Goal: Information Seeking & Learning: Find specific fact

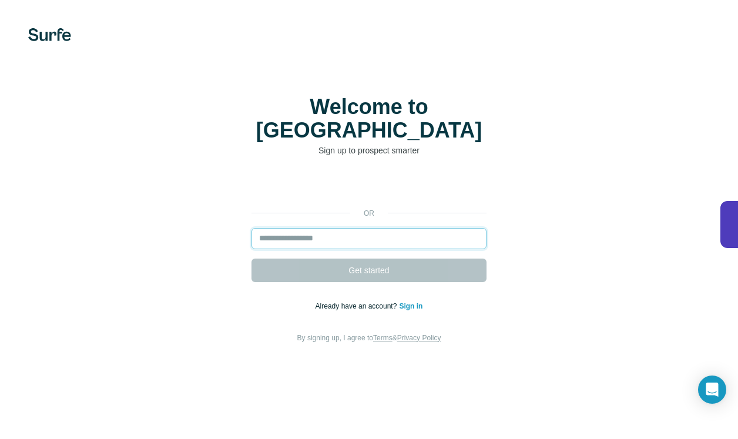
click at [318, 228] on input "email" at bounding box center [368, 238] width 235 height 21
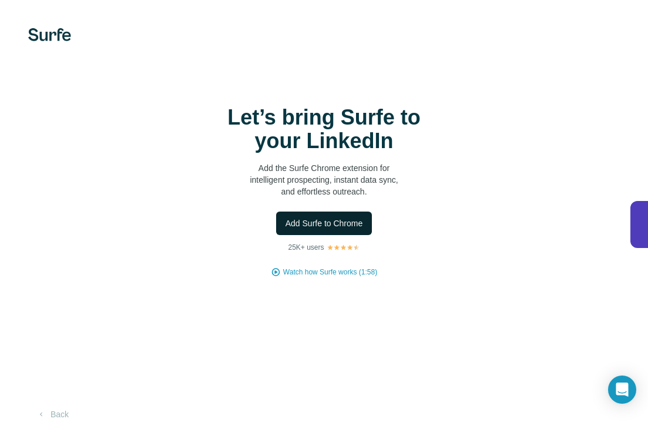
click at [328, 223] on span "Add Surfe to Chrome" at bounding box center [325, 223] width 78 height 12
click at [256, 336] on div "Let’s bring Surfe to your LinkedIn Add the Surfe Chrome extension for intellige…" at bounding box center [324, 219] width 648 height 439
drag, startPoint x: 256, startPoint y: 336, endPoint x: 117, endPoint y: 375, distance: 144.1
click at [120, 370] on div "Let’s bring Surfe to your LinkedIn Add the Surfe Chrome extension for intellige…" at bounding box center [324, 219] width 648 height 439
click at [66, 411] on button "Back" at bounding box center [52, 414] width 49 height 21
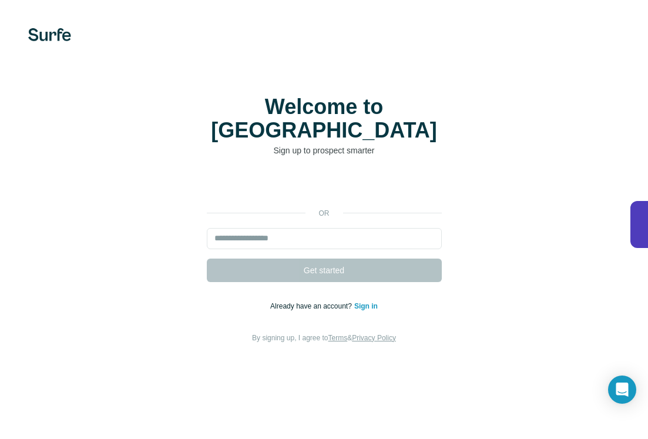
click at [364, 302] on link "Sign in" at bounding box center [366, 306] width 24 height 8
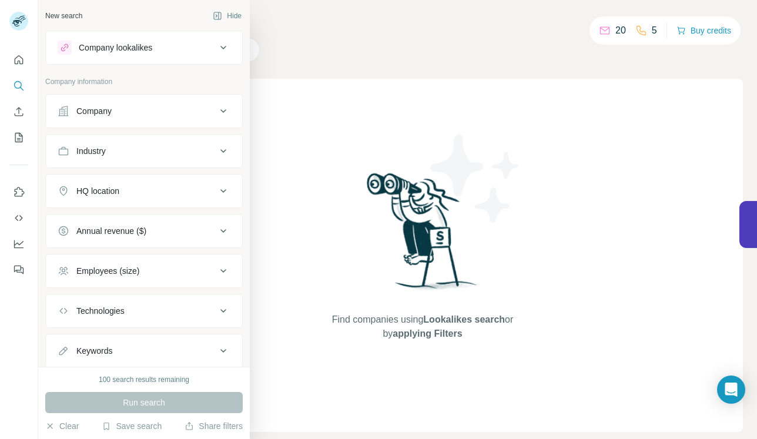
click at [68, 112] on icon at bounding box center [64, 111] width 12 height 12
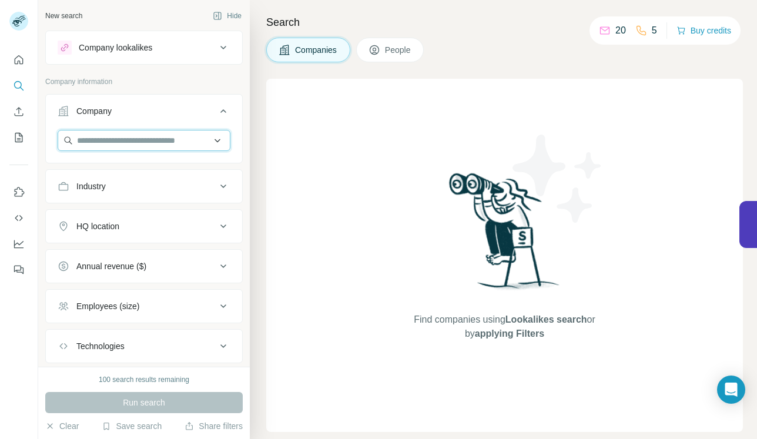
click at [168, 144] on input "text" at bounding box center [144, 140] width 173 height 21
click at [175, 112] on div "Company" at bounding box center [137, 111] width 159 height 12
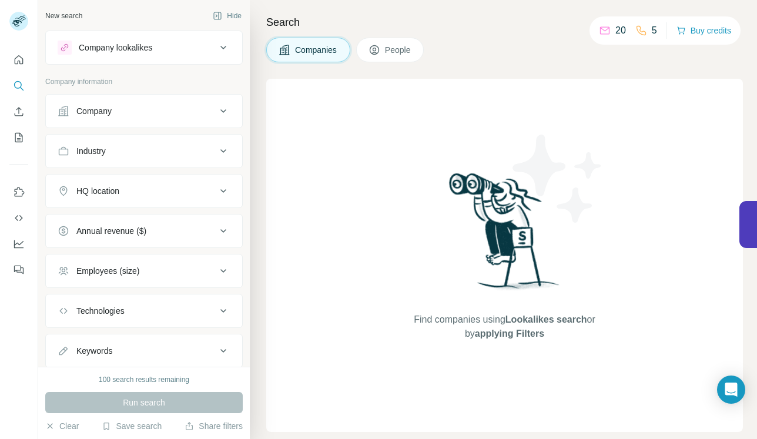
click at [169, 119] on button "Company" at bounding box center [144, 111] width 196 height 28
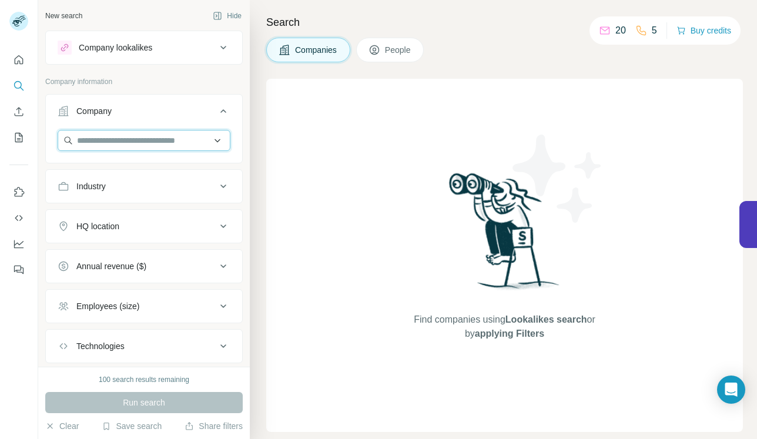
click at [125, 140] on input "text" at bounding box center [144, 140] width 173 height 21
click at [139, 142] on input "text" at bounding box center [144, 140] width 173 height 21
click at [109, 243] on div "HQ location" at bounding box center [143, 226] width 197 height 34
click at [109, 238] on button "HQ location" at bounding box center [144, 226] width 196 height 28
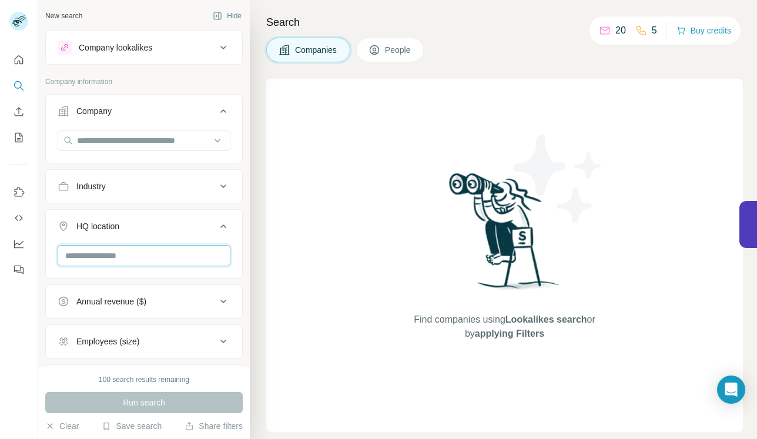
click at [124, 255] on input "text" at bounding box center [144, 255] width 173 height 21
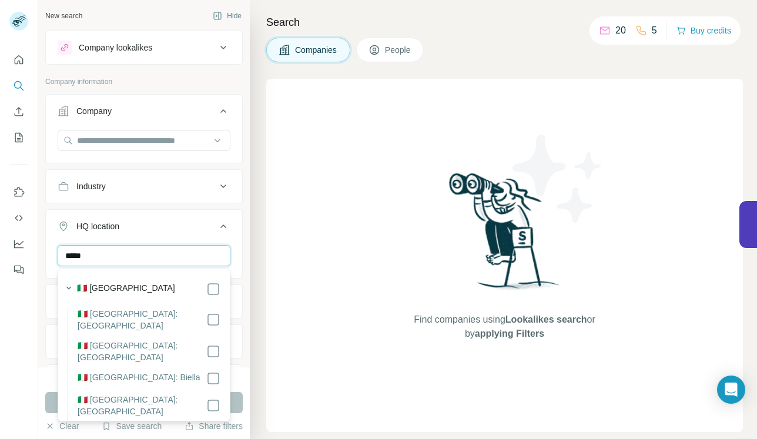
type input "*****"
click at [149, 285] on div "🇮🇹 [GEOGRAPHIC_DATA]" at bounding box center [148, 289] width 143 height 14
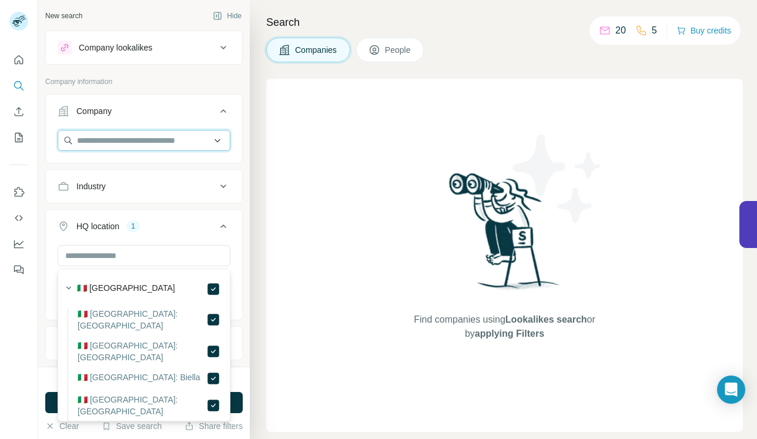
click at [170, 137] on input "text" at bounding box center [144, 140] width 173 height 21
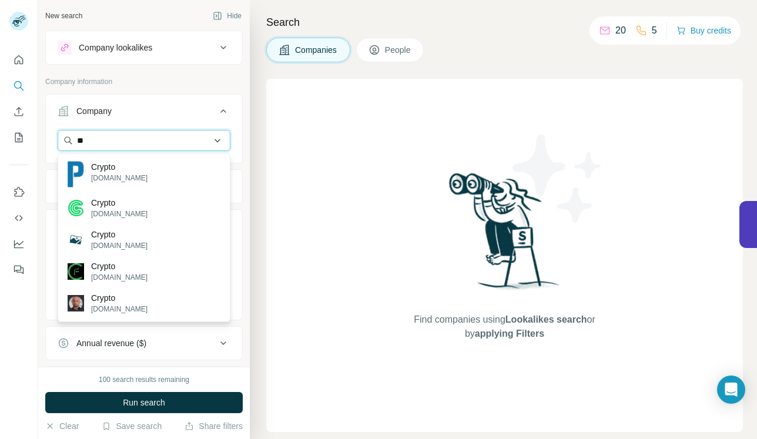
type input "*"
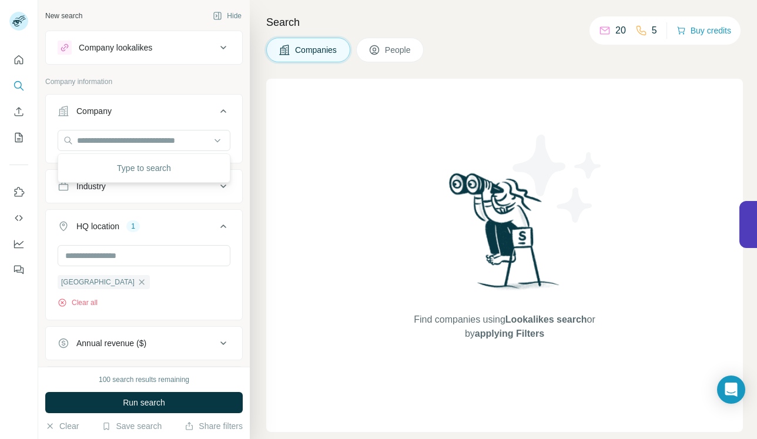
click at [227, 109] on icon at bounding box center [223, 111] width 14 height 14
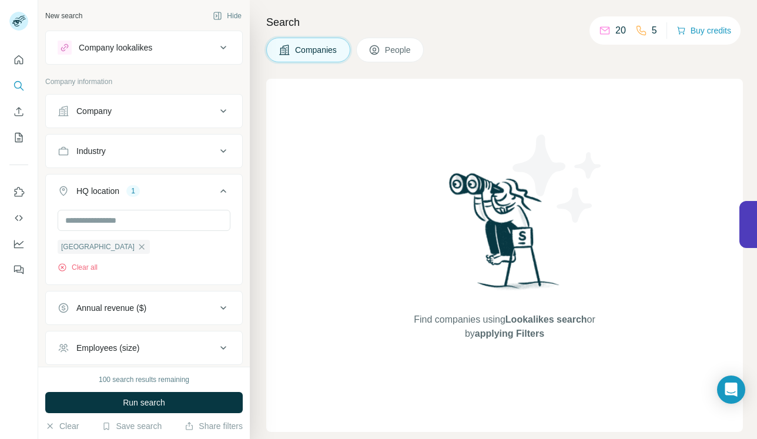
click at [214, 151] on div "Industry" at bounding box center [137, 151] width 159 height 12
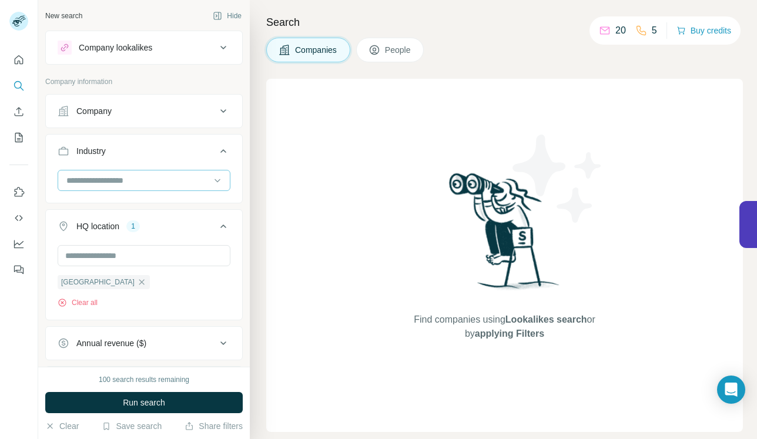
click at [144, 176] on input at bounding box center [137, 180] width 145 height 13
click at [143, 179] on input at bounding box center [137, 180] width 145 height 13
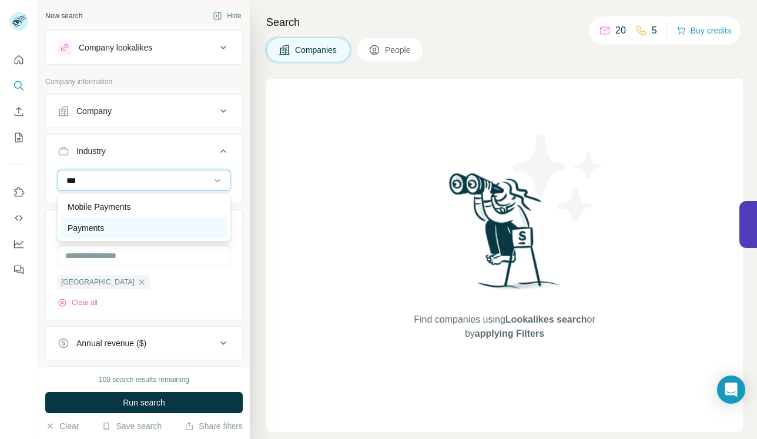
type input "***"
click at [132, 221] on div "Payments" at bounding box center [144, 227] width 167 height 21
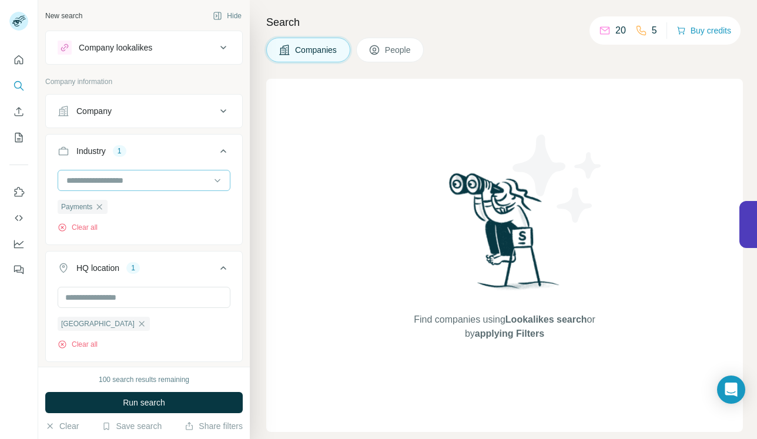
click at [112, 180] on input at bounding box center [137, 180] width 145 height 13
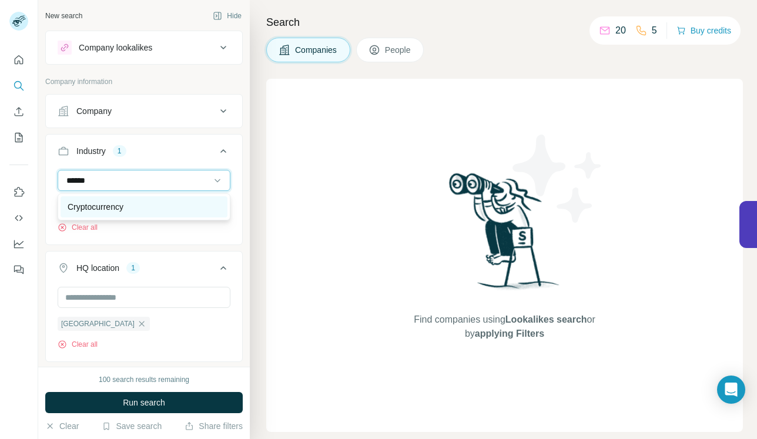
type input "******"
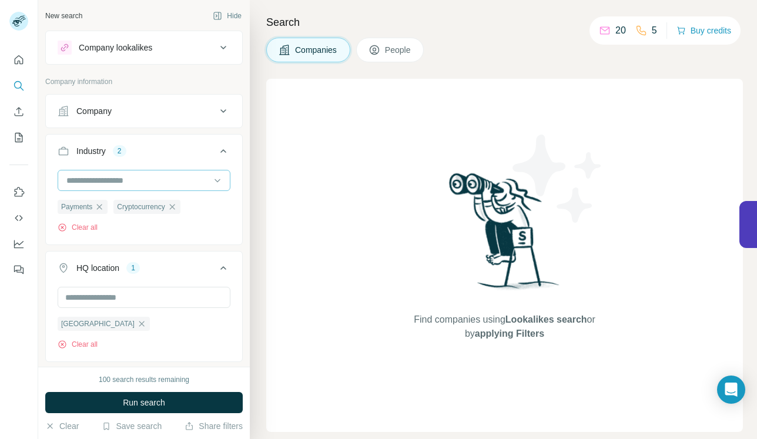
click at [136, 180] on input at bounding box center [137, 180] width 145 height 13
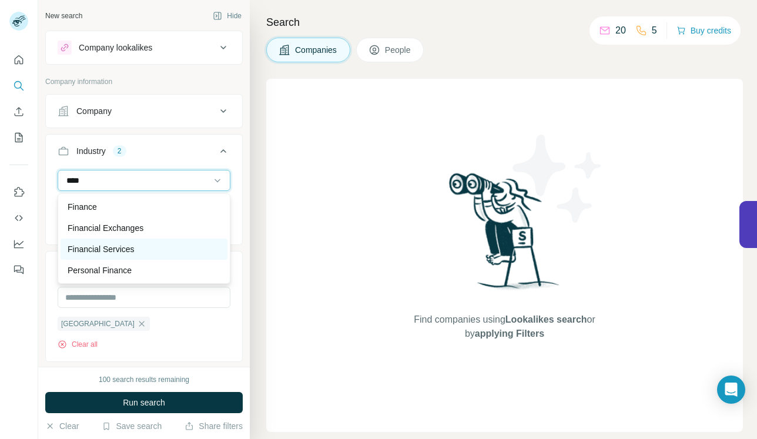
type input "****"
click at [132, 250] on p "Financial Services" at bounding box center [101, 249] width 67 height 12
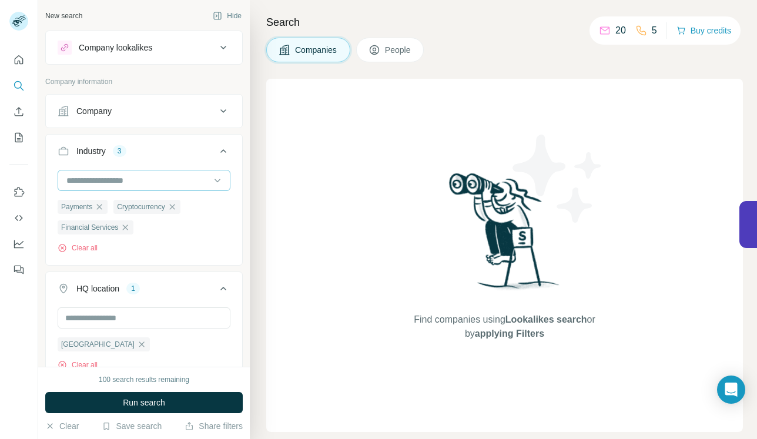
click at [146, 182] on input at bounding box center [137, 180] width 145 height 13
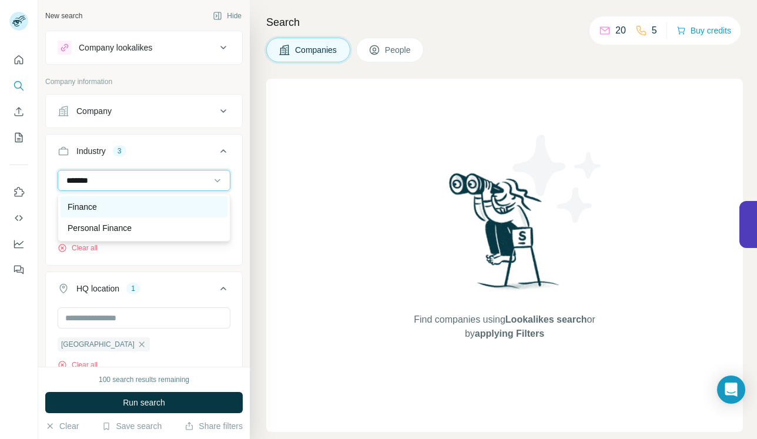
type input "*******"
click at [143, 213] on div "Finance" at bounding box center [144, 206] width 167 height 21
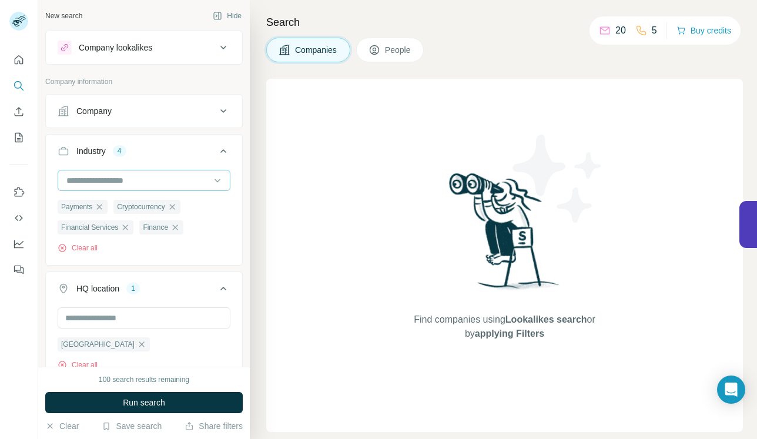
click at [156, 178] on input at bounding box center [137, 180] width 145 height 13
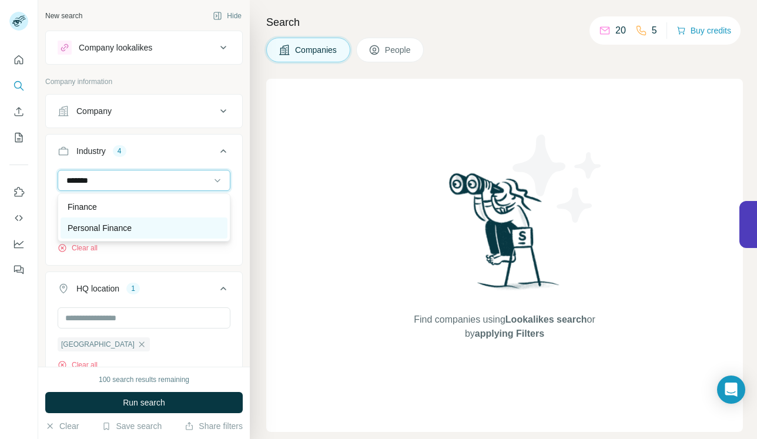
type input "*******"
click at [116, 222] on p "Personal Finance" at bounding box center [100, 228] width 64 height 12
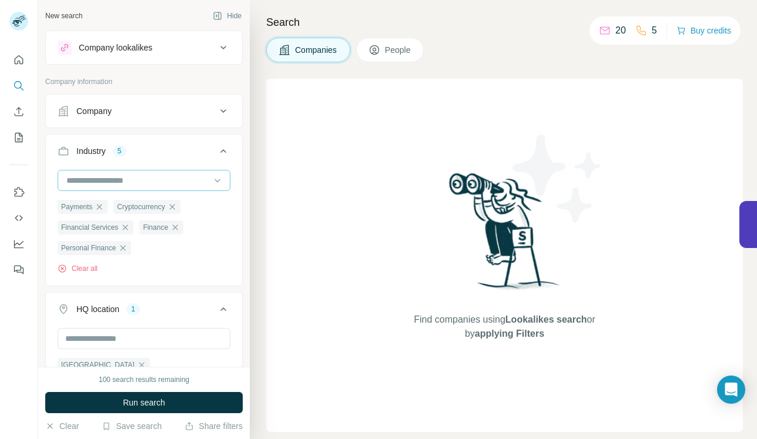
click at [162, 180] on input at bounding box center [137, 180] width 145 height 13
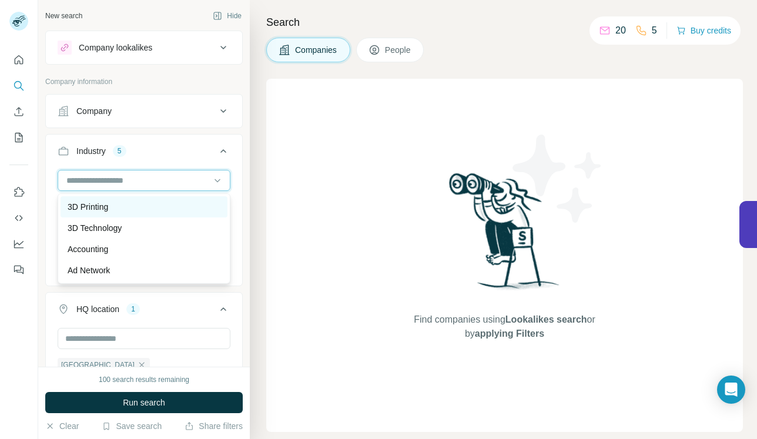
type input "*"
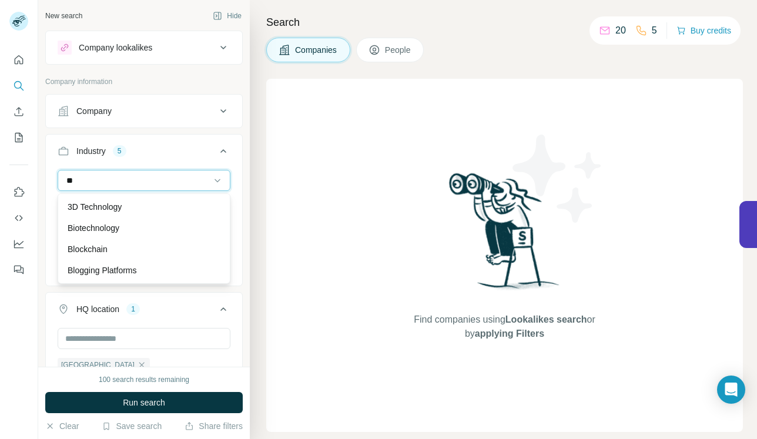
type input "*"
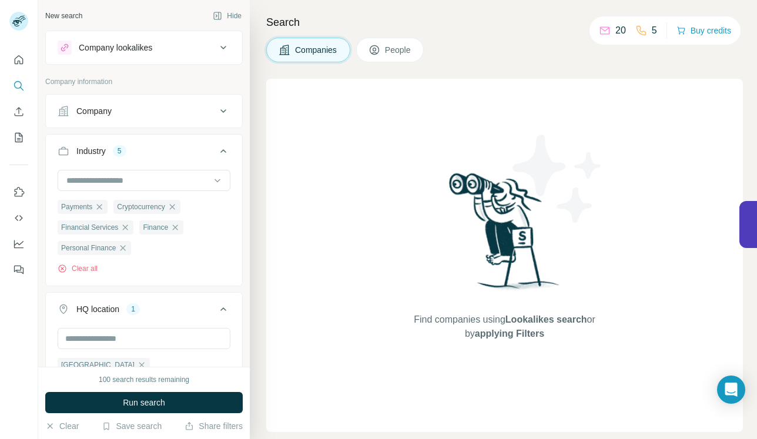
click at [240, 267] on div "Payments Cryptocurrency Financial Services Finance Personal Finance Clear all" at bounding box center [144, 226] width 196 height 113
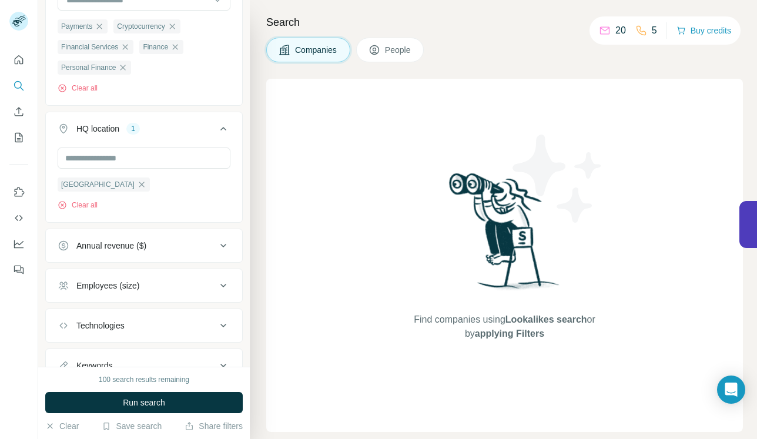
scroll to position [185, 0]
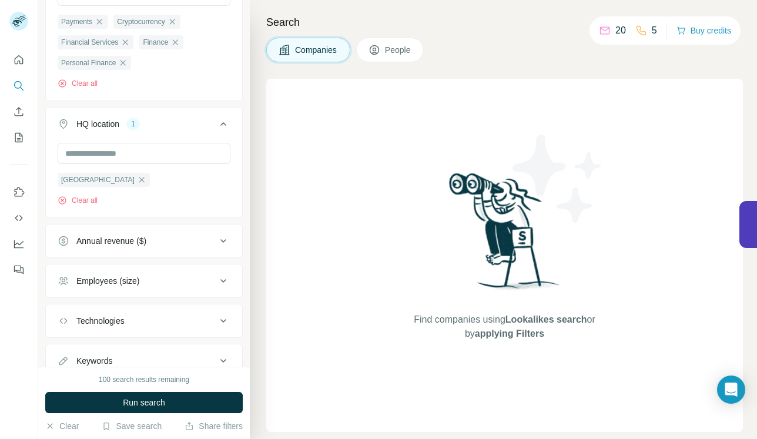
click at [173, 238] on div "Annual revenue ($)" at bounding box center [137, 241] width 159 height 12
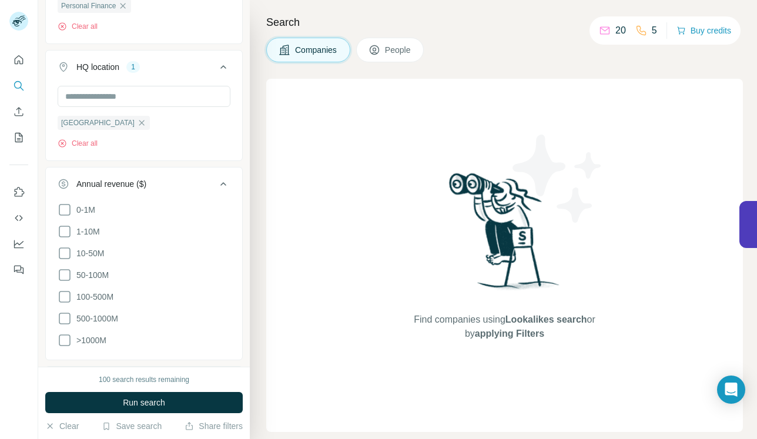
click at [161, 186] on div "Annual revenue ($)" at bounding box center [137, 184] width 159 height 12
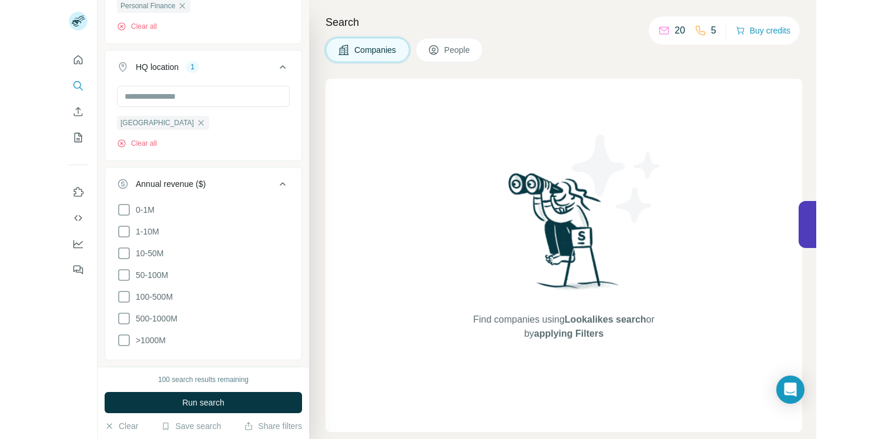
scroll to position [229, 0]
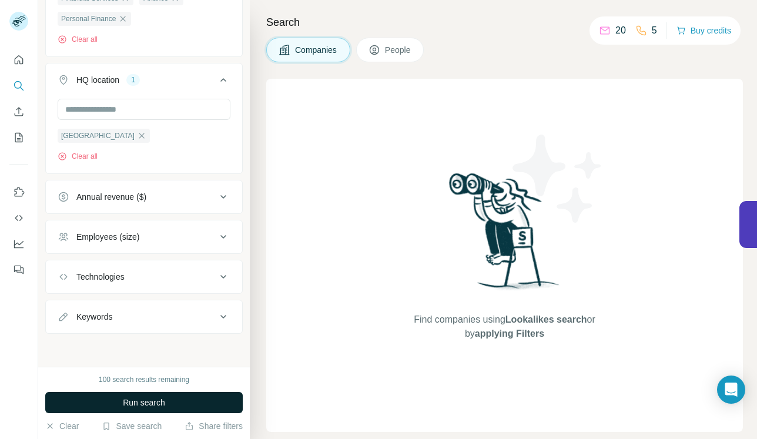
click at [134, 404] on span "Run search" at bounding box center [144, 403] width 42 height 12
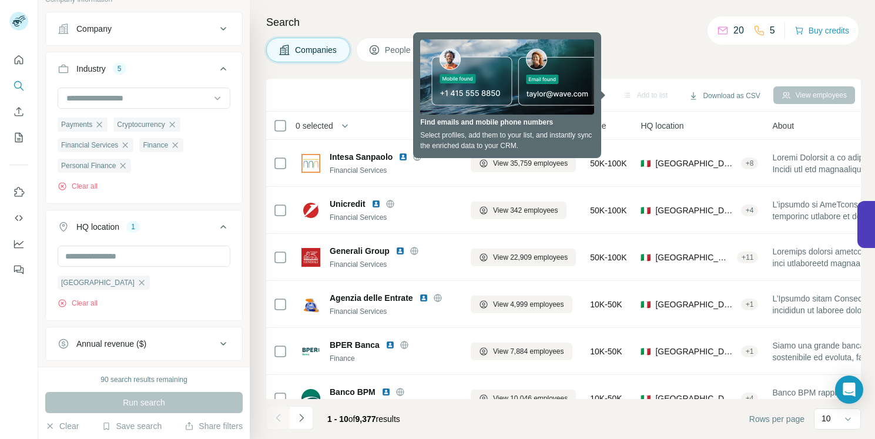
scroll to position [86, 0]
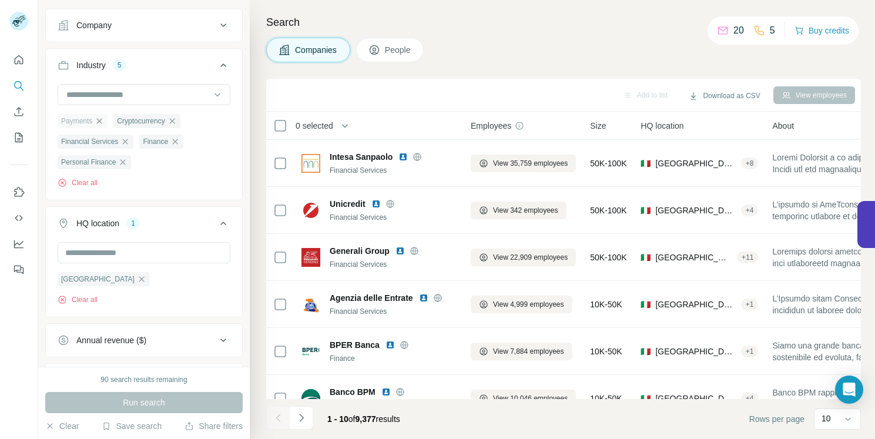
click at [99, 119] on icon "button" at bounding box center [99, 120] width 9 height 9
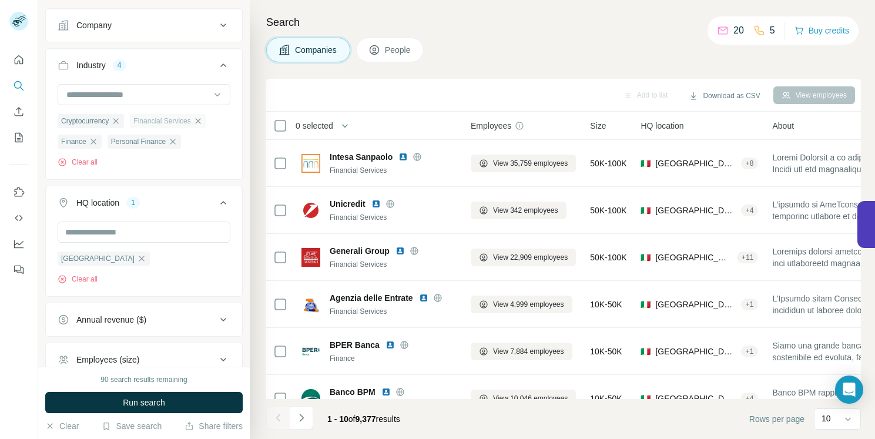
click at [197, 120] on icon "button" at bounding box center [197, 120] width 5 height 5
click at [127, 141] on icon "button" at bounding box center [122, 141] width 9 height 9
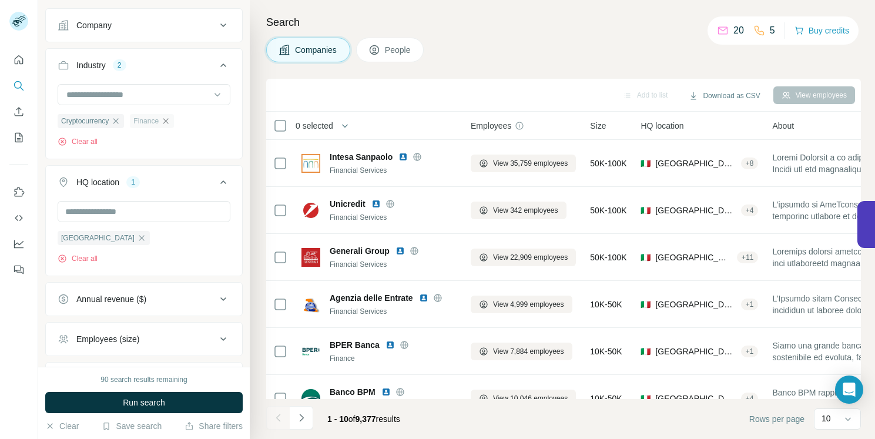
click at [166, 122] on icon "button" at bounding box center [165, 120] width 9 height 9
click at [166, 404] on button "Run search" at bounding box center [143, 402] width 197 height 21
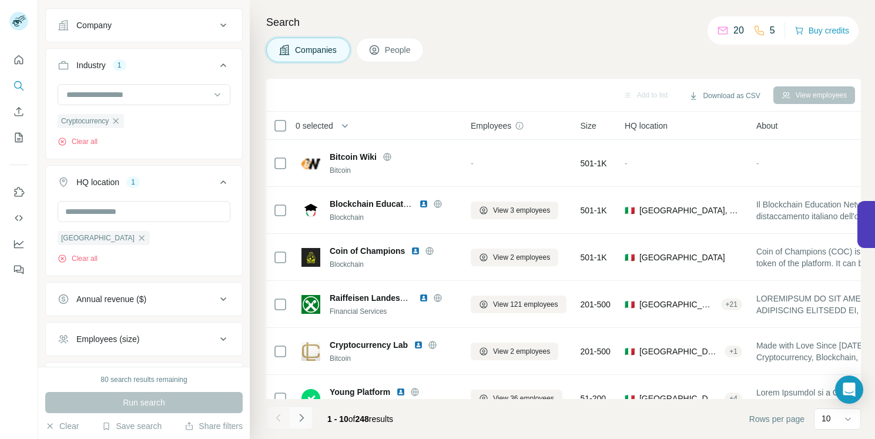
click at [306, 415] on icon "Navigate to next page" at bounding box center [302, 418] width 12 height 12
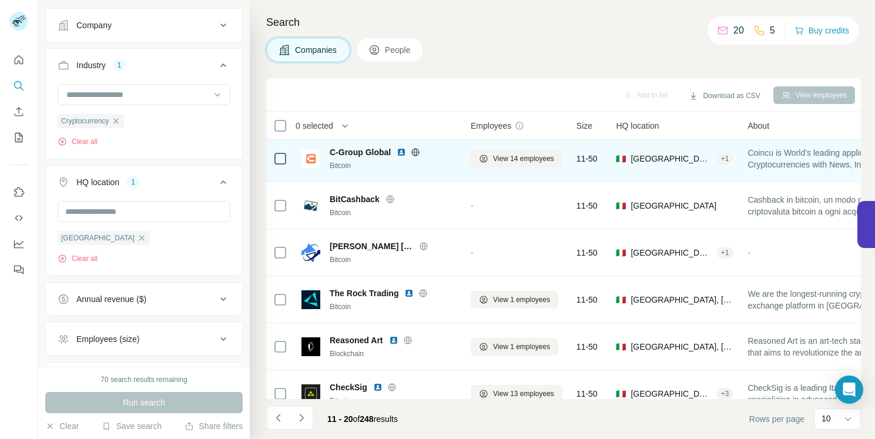
scroll to position [211, 0]
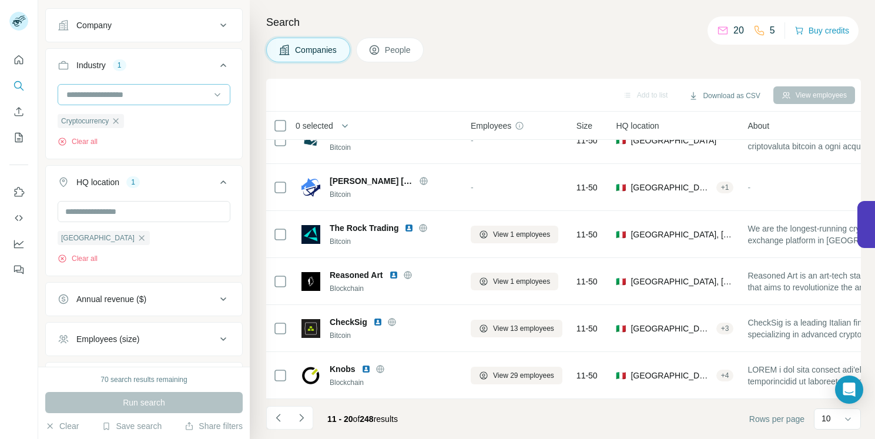
click at [124, 96] on input at bounding box center [137, 94] width 145 height 13
type input "**********"
drag, startPoint x: 125, startPoint y: 100, endPoint x: 26, endPoint y: 99, distance: 98.1
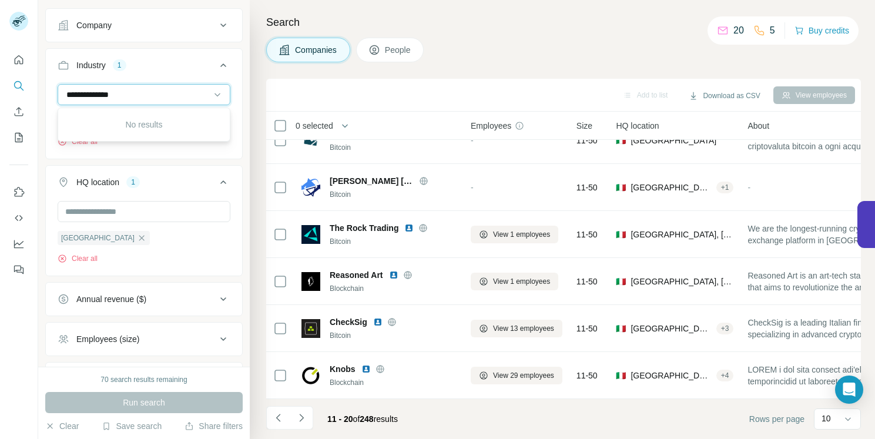
click at [26, 99] on div "**********" at bounding box center [437, 219] width 875 height 439
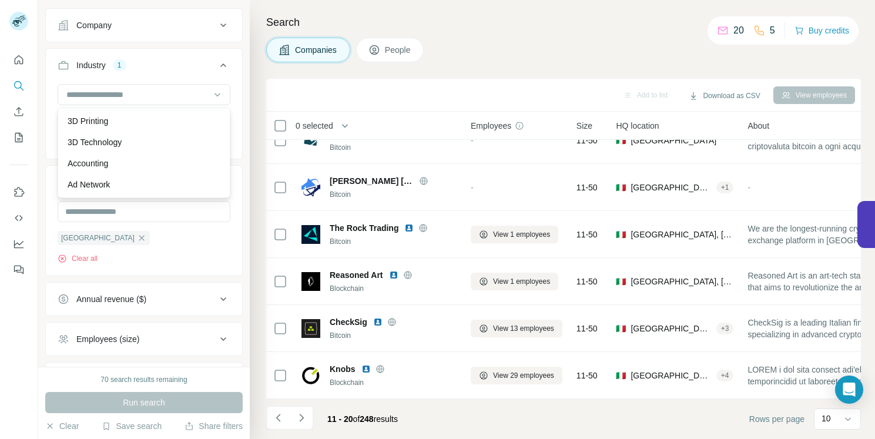
click at [241, 151] on div "Cryptocurrency Clear all" at bounding box center [144, 120] width 196 height 72
click at [118, 122] on icon "button" at bounding box center [115, 120] width 9 height 9
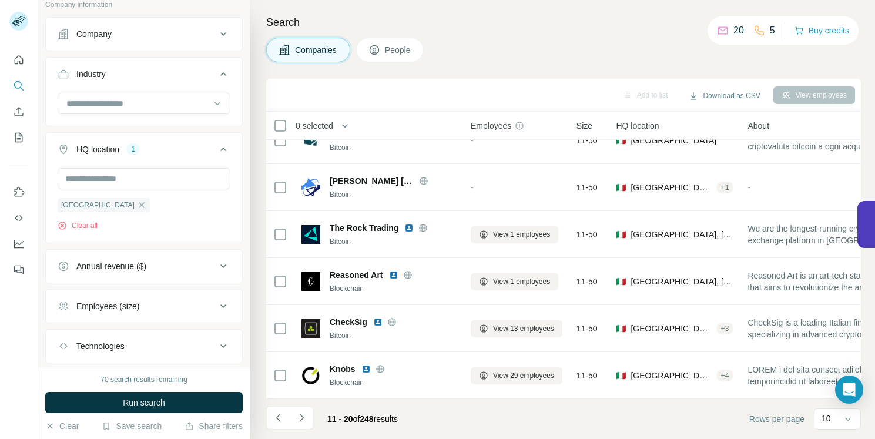
scroll to position [79, 0]
click at [121, 105] on input at bounding box center [137, 101] width 145 height 13
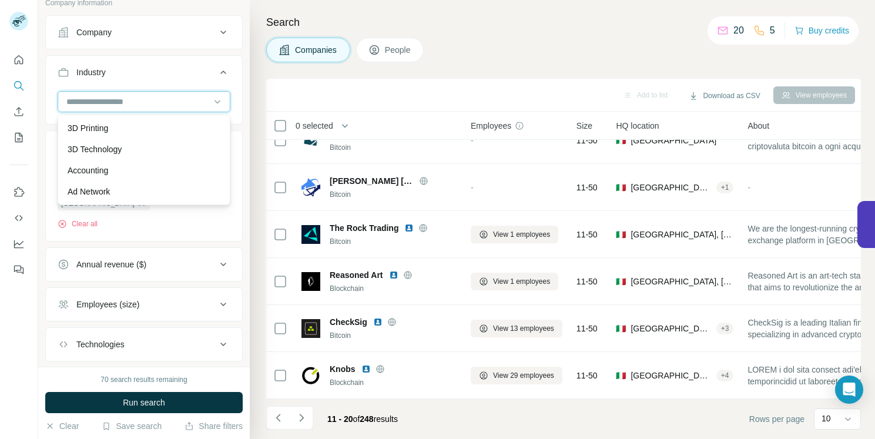
click at [119, 103] on input at bounding box center [137, 101] width 145 height 13
type input "****"
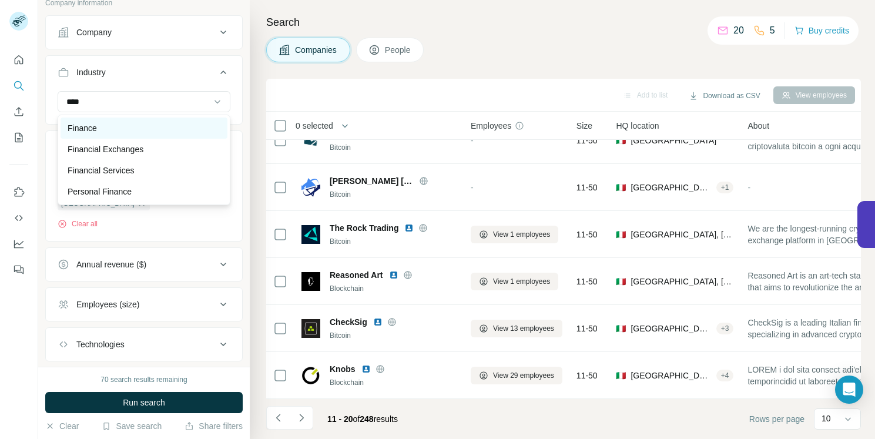
click at [127, 126] on div "Finance" at bounding box center [144, 128] width 153 height 12
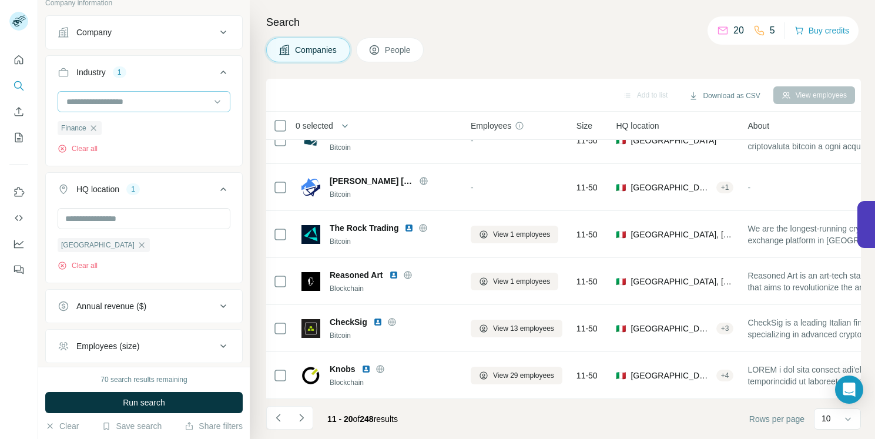
click at [147, 102] on input at bounding box center [137, 101] width 145 height 13
type input "******"
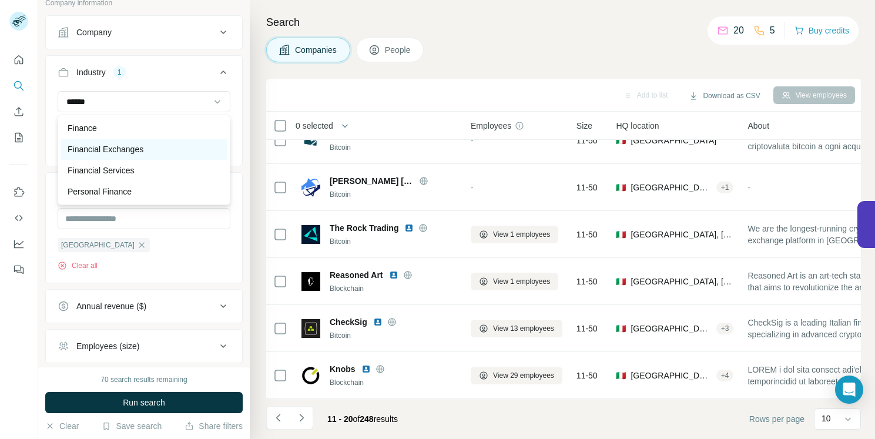
click at [160, 145] on div "Financial Exchanges" at bounding box center [144, 149] width 153 height 12
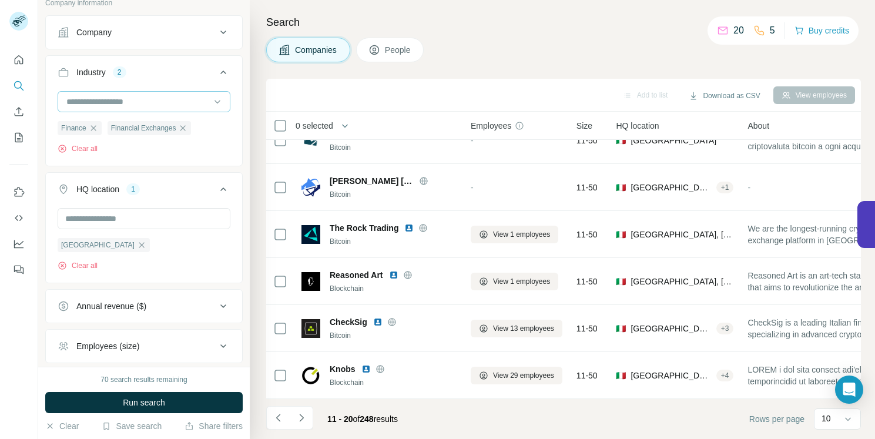
click at [150, 105] on input at bounding box center [137, 101] width 145 height 13
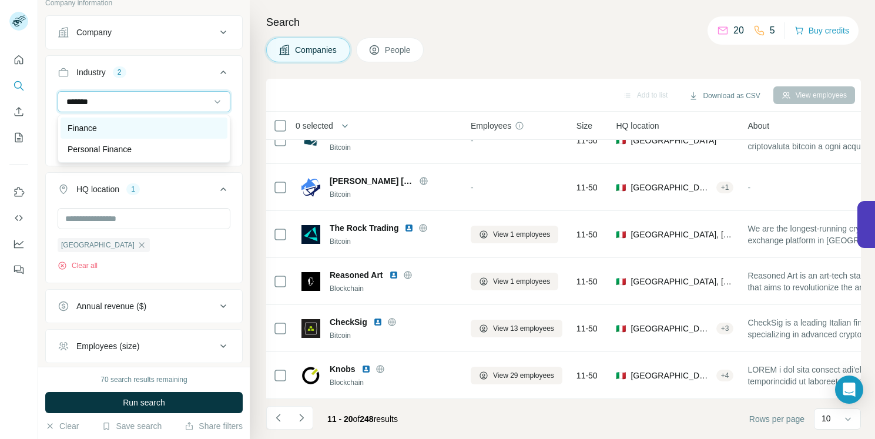
type input "*******"
click at [143, 136] on div "Finance" at bounding box center [144, 128] width 167 height 21
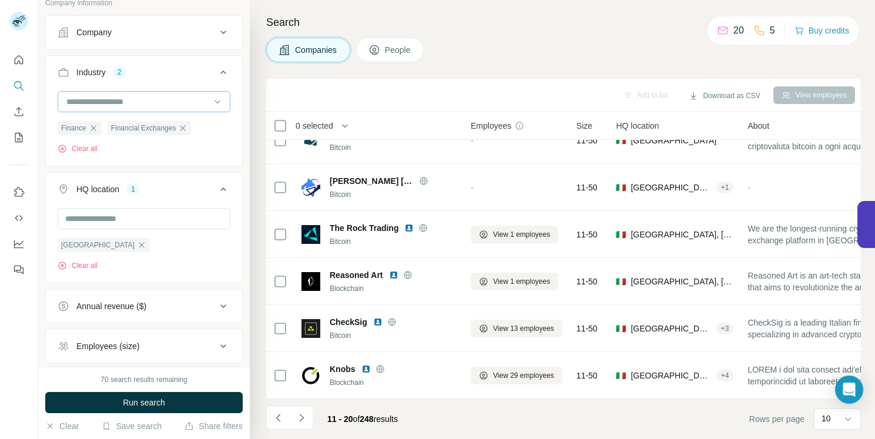
click at [140, 105] on input at bounding box center [137, 101] width 145 height 13
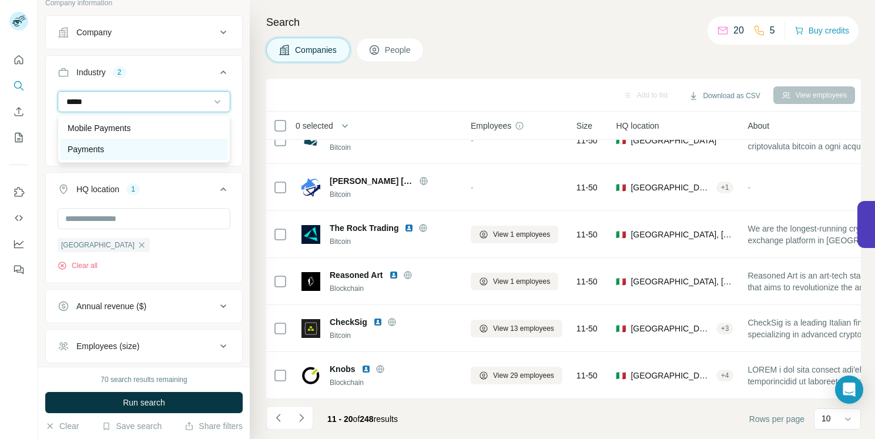
type input "*****"
click at [138, 152] on div "Payments" at bounding box center [144, 149] width 153 height 12
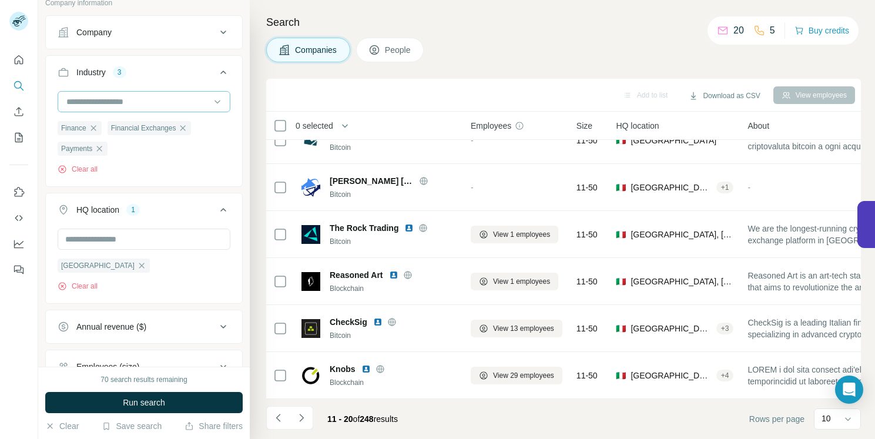
click at [108, 107] on input at bounding box center [137, 101] width 145 height 13
click at [173, 303] on div "HQ location 1 [GEOGRAPHIC_DATA] Clear all" at bounding box center [143, 248] width 197 height 111
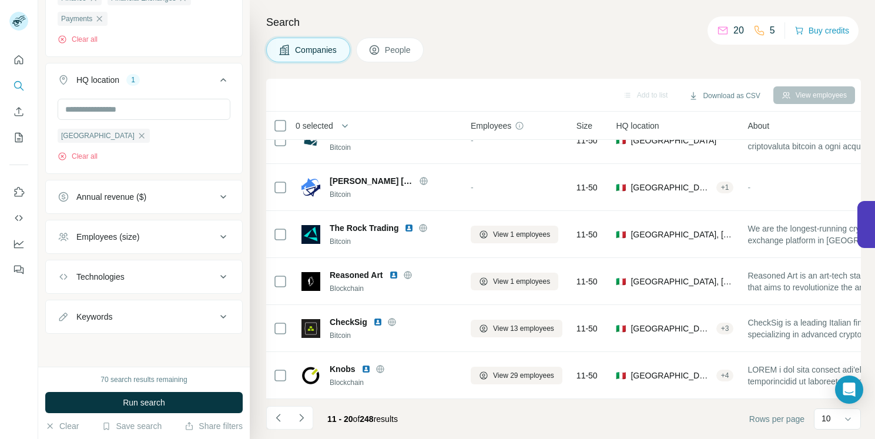
click at [113, 318] on div "Keywords" at bounding box center [137, 317] width 159 height 12
click at [116, 348] on input "text" at bounding box center [132, 345] width 149 height 21
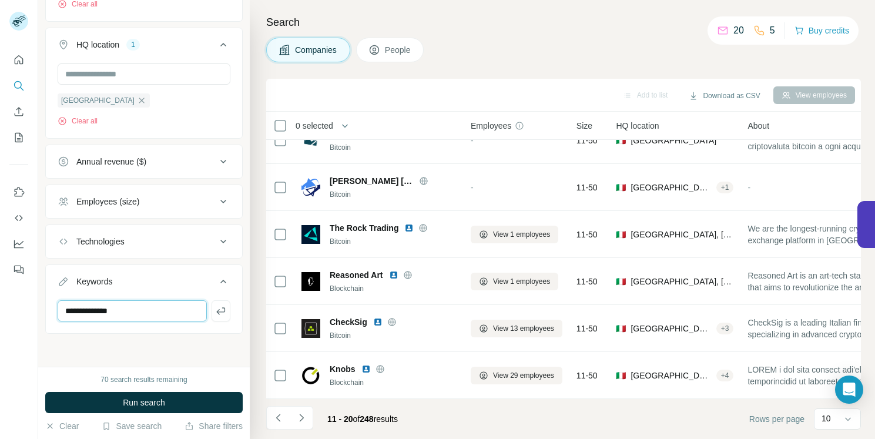
type input "**********"
click at [150, 308] on input "text" at bounding box center [132, 310] width 149 height 21
type input "**********"
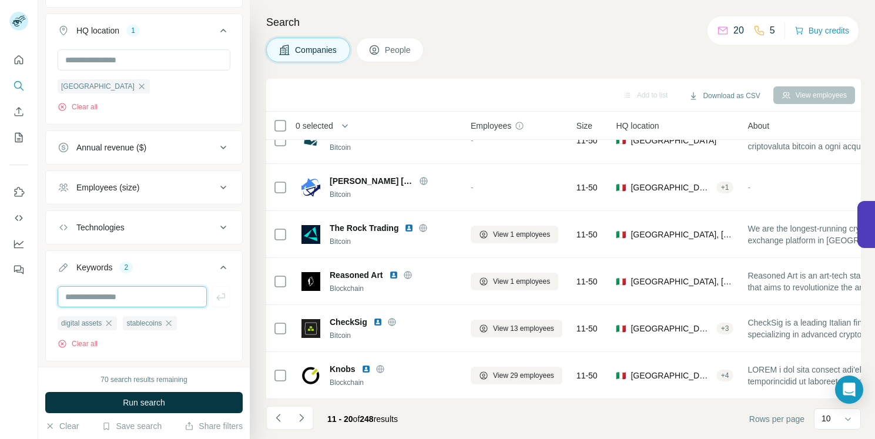
scroll to position [259, 0]
click at [168, 324] on icon "button" at bounding box center [168, 321] width 9 height 9
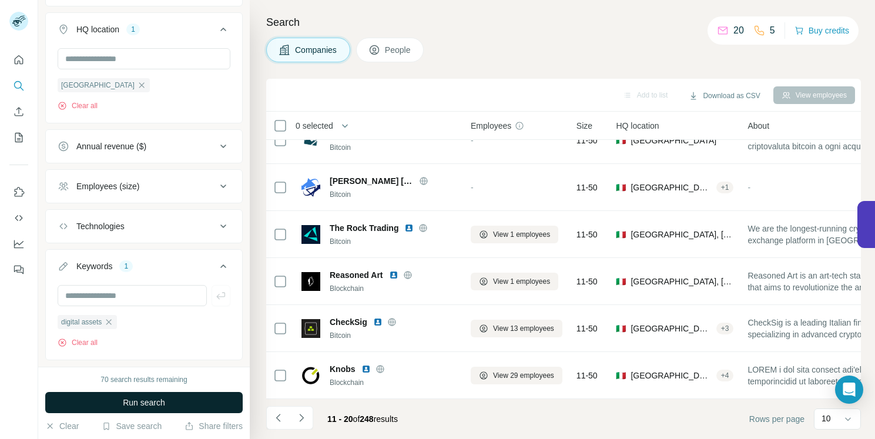
click at [142, 407] on span "Run search" at bounding box center [144, 403] width 42 height 12
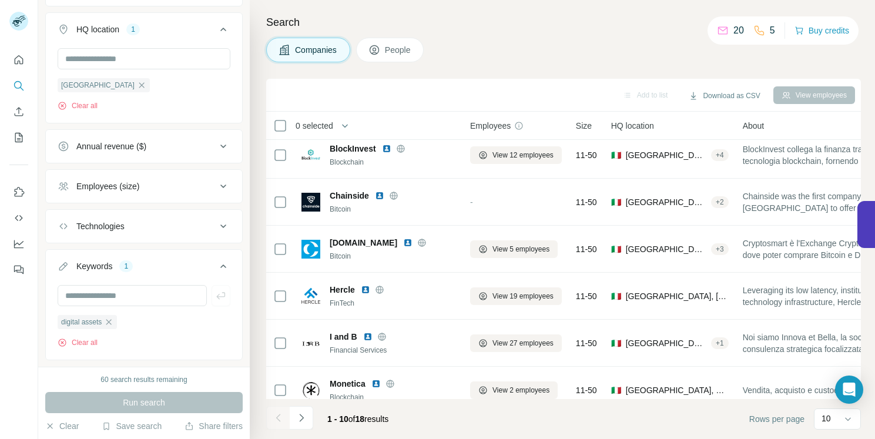
scroll to position [0, 1]
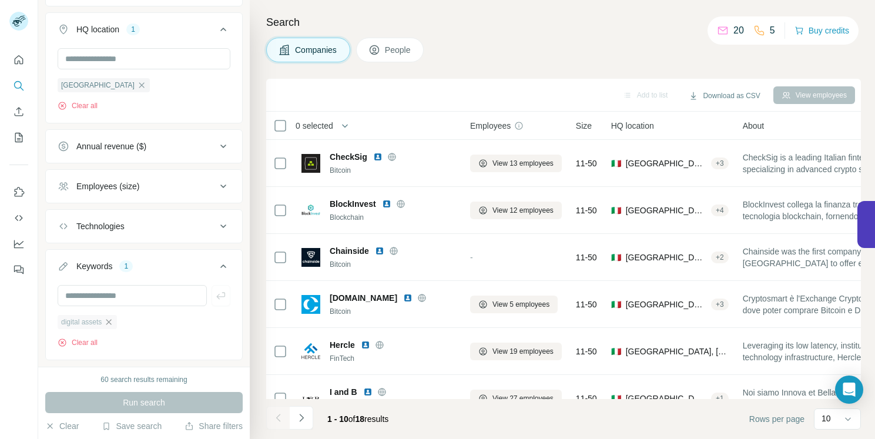
click at [112, 323] on icon "button" at bounding box center [108, 321] width 9 height 9
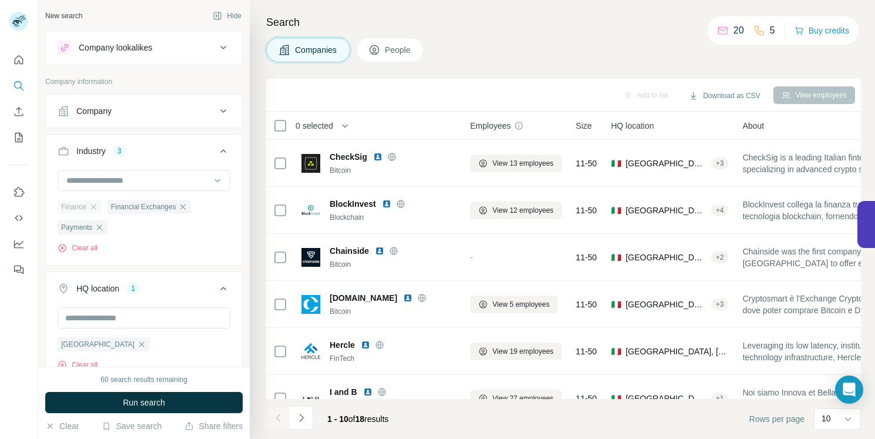
click at [98, 205] on div "Finance" at bounding box center [80, 207] width 44 height 14
click at [92, 205] on icon "button" at bounding box center [93, 206] width 9 height 9
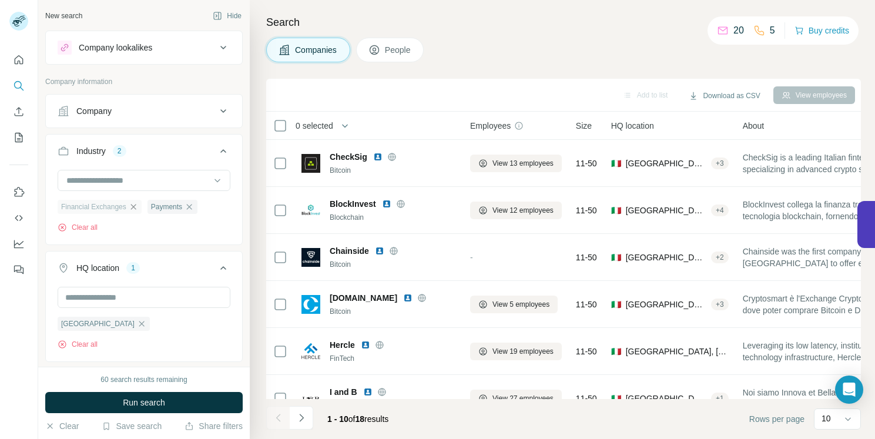
click at [132, 207] on icon "button" at bounding box center [132, 206] width 5 height 5
click at [102, 207] on icon "button" at bounding box center [99, 206] width 9 height 9
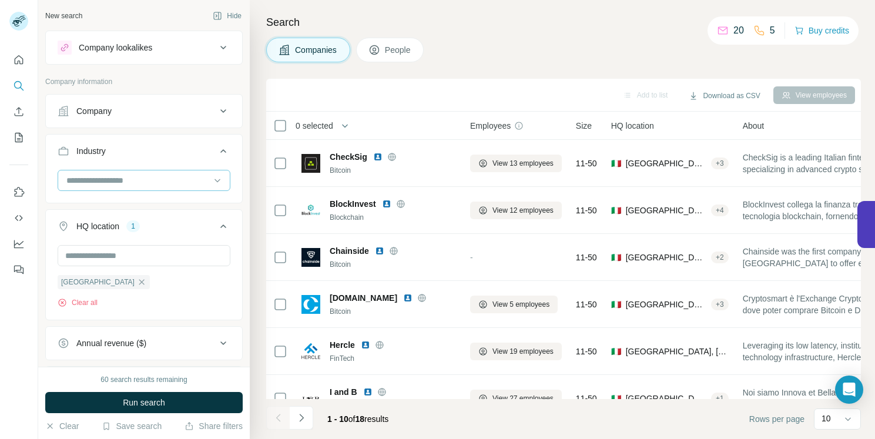
click at [102, 175] on input at bounding box center [137, 180] width 145 height 13
click at [99, 179] on input at bounding box center [137, 180] width 145 height 13
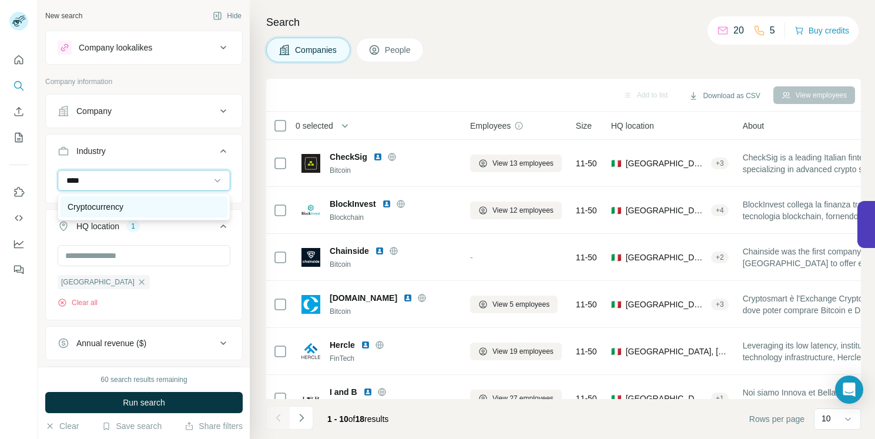
type input "****"
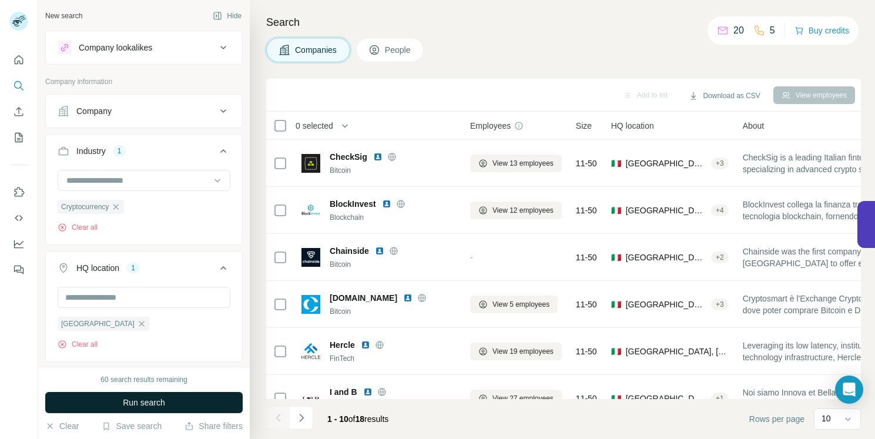
click at [141, 398] on span "Run search" at bounding box center [144, 403] width 42 height 12
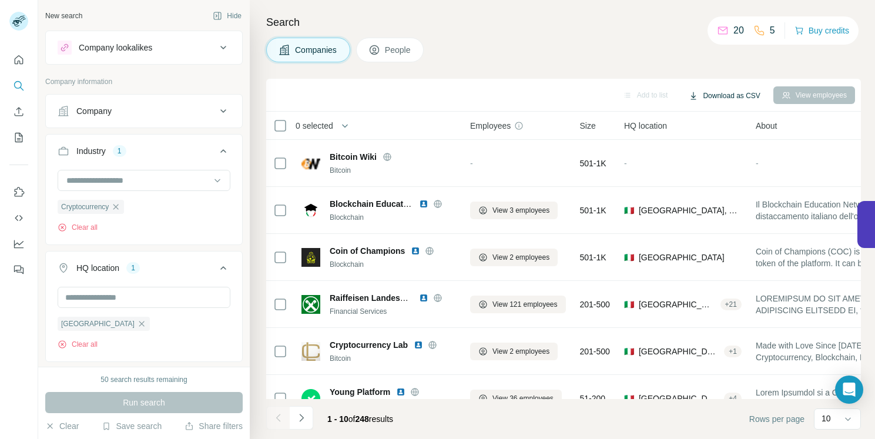
click at [724, 98] on button "Download as CSV" at bounding box center [724, 96] width 88 height 18
click at [545, 101] on div "Add to list Download as CSV View employees" at bounding box center [563, 95] width 583 height 21
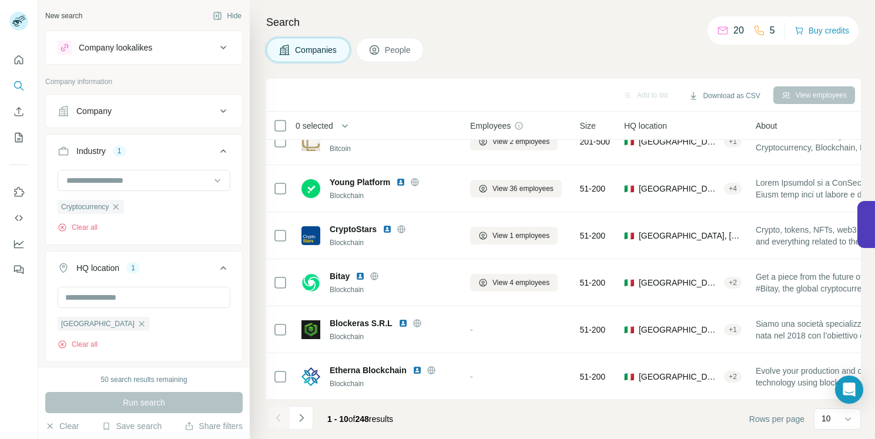
scroll to position [211, 1]
click at [305, 415] on icon "Navigate to next page" at bounding box center [302, 418] width 12 height 12
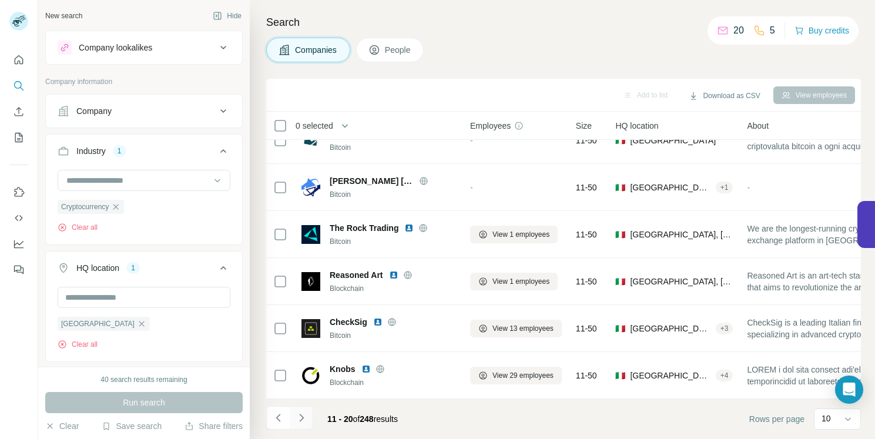
click at [304, 414] on icon "Navigate to next page" at bounding box center [302, 418] width 12 height 12
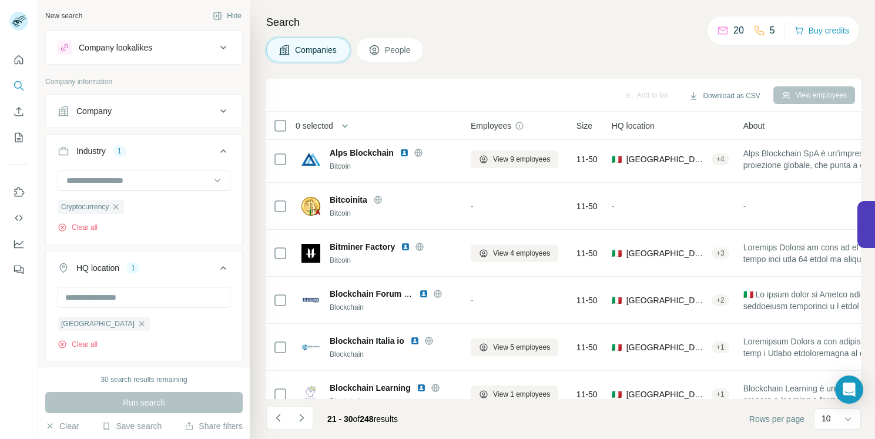
scroll to position [211, 0]
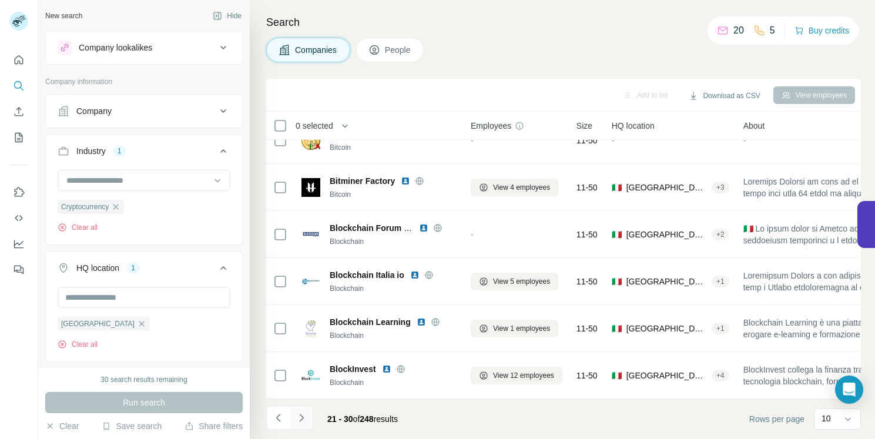
click at [307, 421] on button "Navigate to next page" at bounding box center [302, 418] width 24 height 24
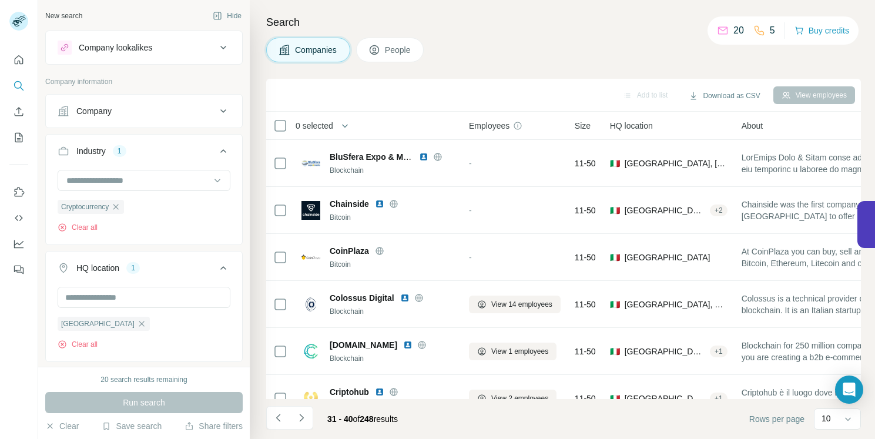
scroll to position [211, 2]
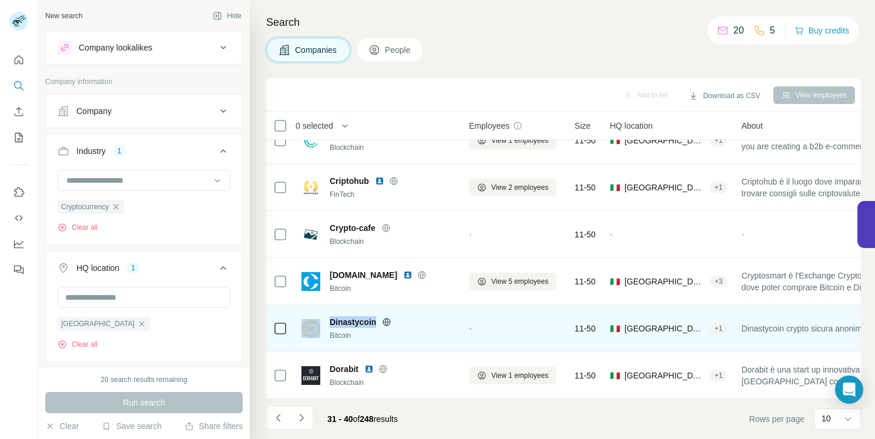
drag, startPoint x: 375, startPoint y: 323, endPoint x: 324, endPoint y: 322, distance: 51.7
click at [324, 323] on div "Dinastycoin Bitcoin" at bounding box center [378, 328] width 155 height 25
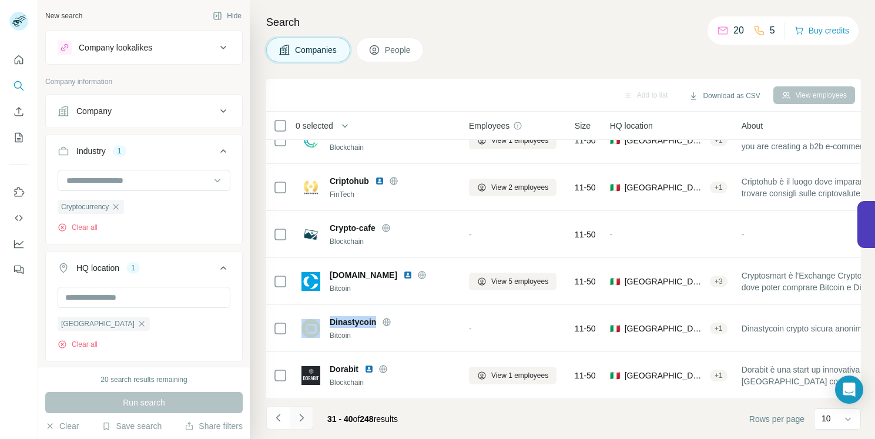
click at [304, 411] on button "Navigate to next page" at bounding box center [302, 418] width 24 height 24
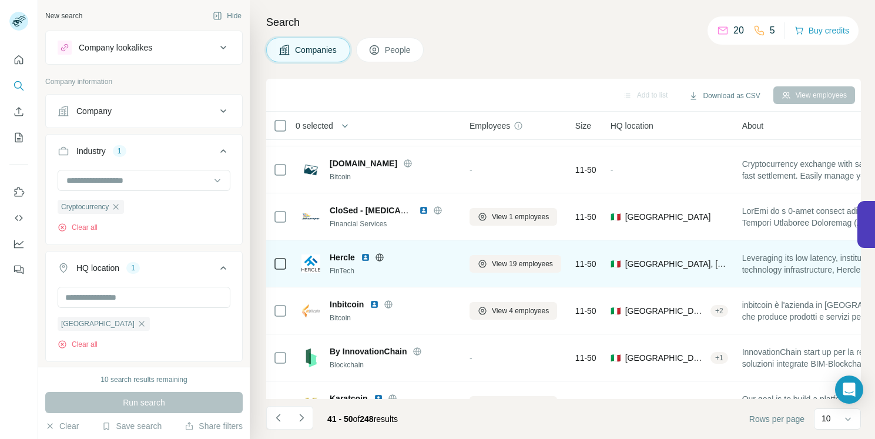
scroll to position [211, 1]
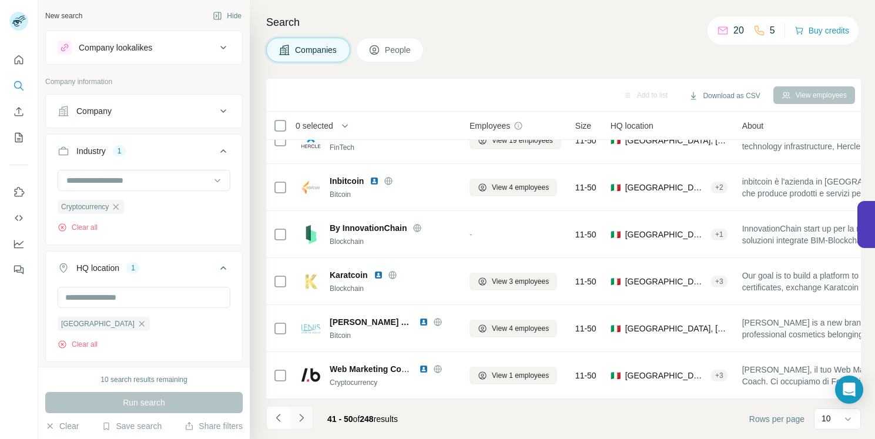
click at [303, 420] on icon "Navigate to next page" at bounding box center [302, 418] width 12 height 12
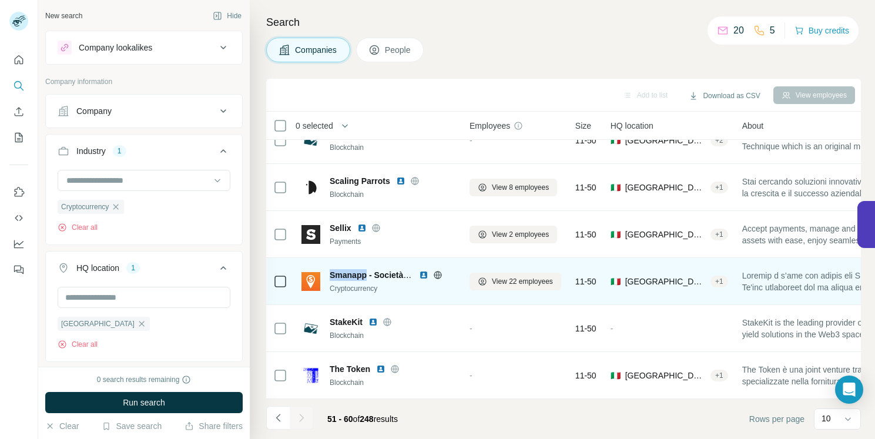
drag, startPoint x: 330, startPoint y: 277, endPoint x: 366, endPoint y: 275, distance: 36.5
click at [366, 275] on span "Smanapp - Società Benefit" at bounding box center [382, 274] width 104 height 9
copy span "Smanapp"
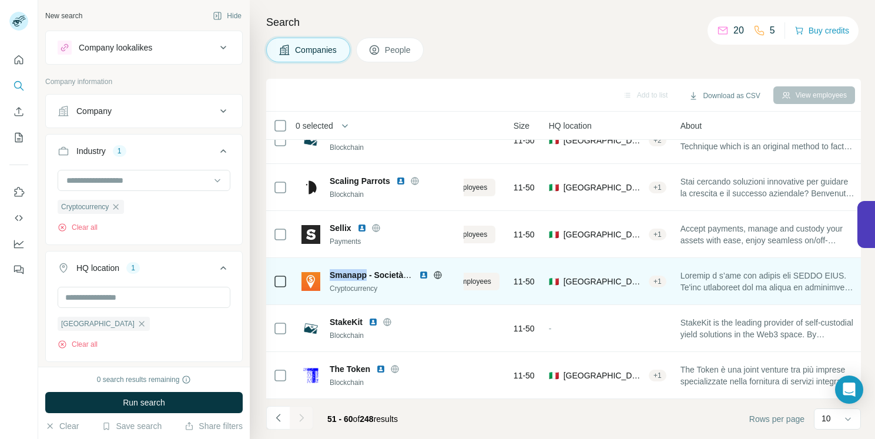
scroll to position [211, 0]
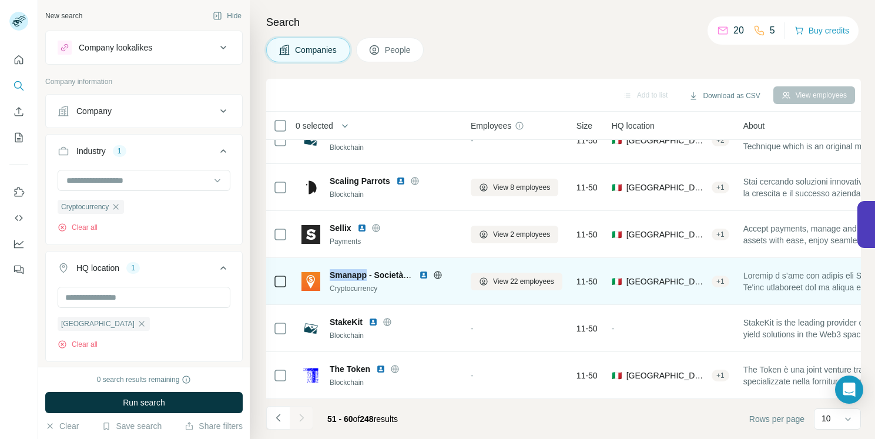
click at [425, 274] on img at bounding box center [423, 274] width 9 height 9
click at [424, 276] on img at bounding box center [423, 274] width 9 height 9
click at [424, 274] on img at bounding box center [423, 274] width 9 height 9
click at [314, 278] on img at bounding box center [310, 281] width 19 height 19
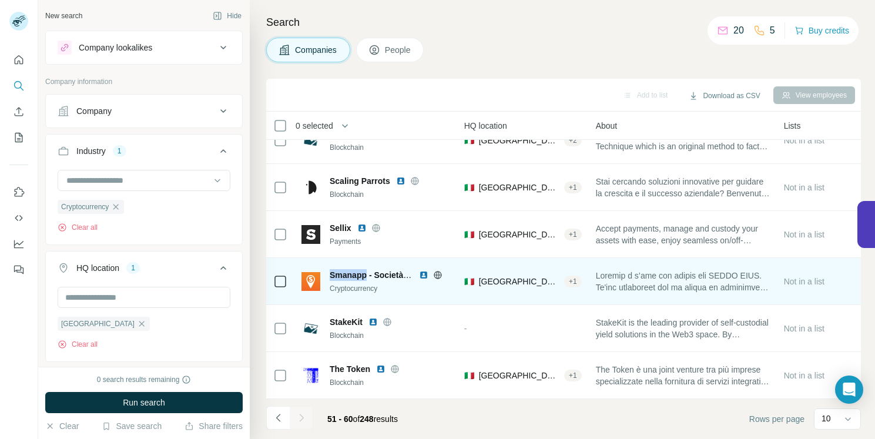
scroll to position [211, 150]
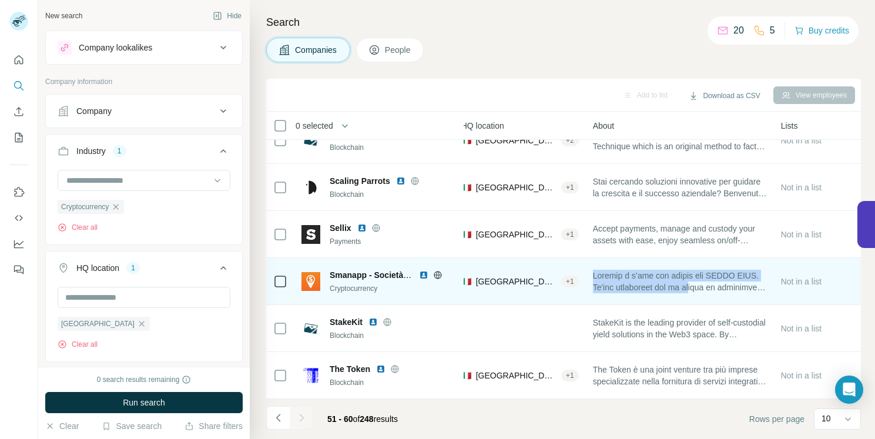
drag, startPoint x: 591, startPoint y: 274, endPoint x: 697, endPoint y: 287, distance: 106.5
click at [697, 287] on td at bounding box center [680, 281] width 188 height 47
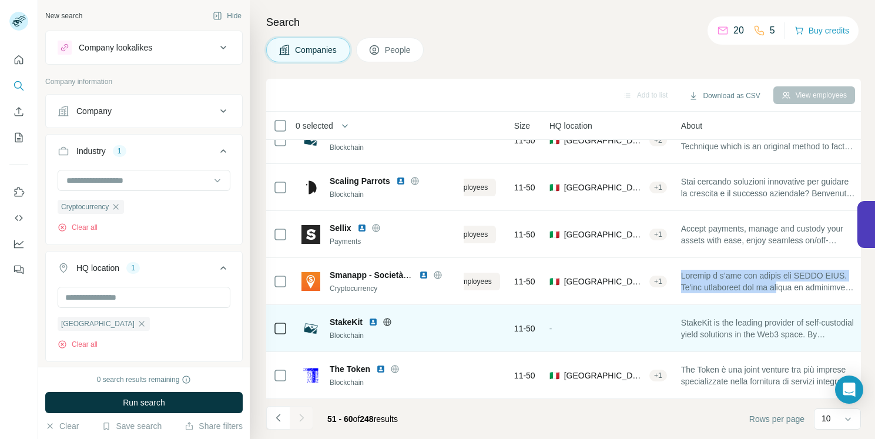
scroll to position [211, 36]
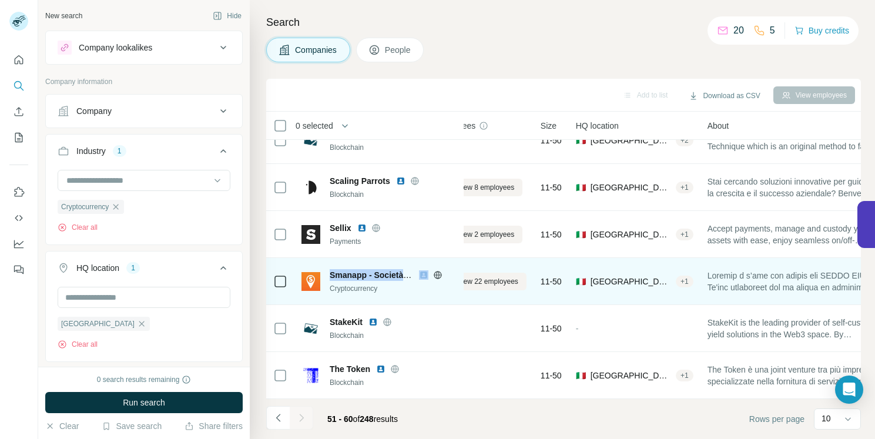
drag, startPoint x: 330, startPoint y: 275, endPoint x: 434, endPoint y: 277, distance: 103.4
click at [434, 277] on div "Smanapp - Società Benefit" at bounding box center [393, 275] width 127 height 12
copy div "Smanapp - Società Benefit"
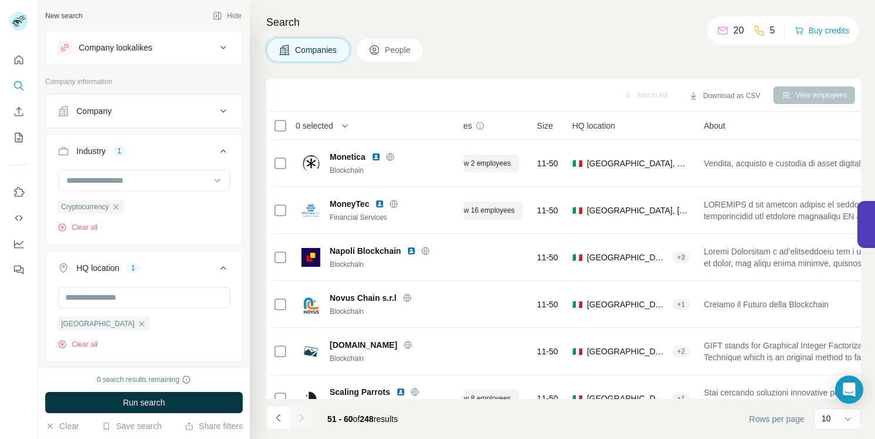
scroll to position [0, 0]
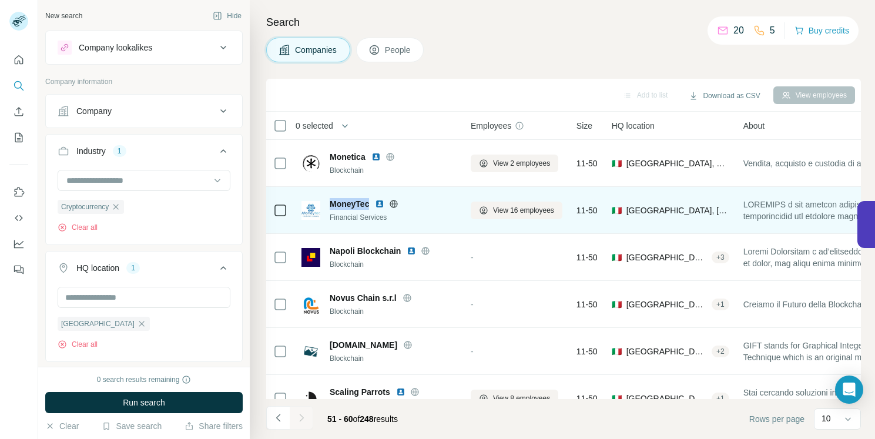
drag, startPoint x: 333, startPoint y: 204, endPoint x: 371, endPoint y: 206, distance: 38.2
click at [371, 206] on div "MoneyTec" at bounding box center [393, 204] width 127 height 12
copy span "MoneyTec"
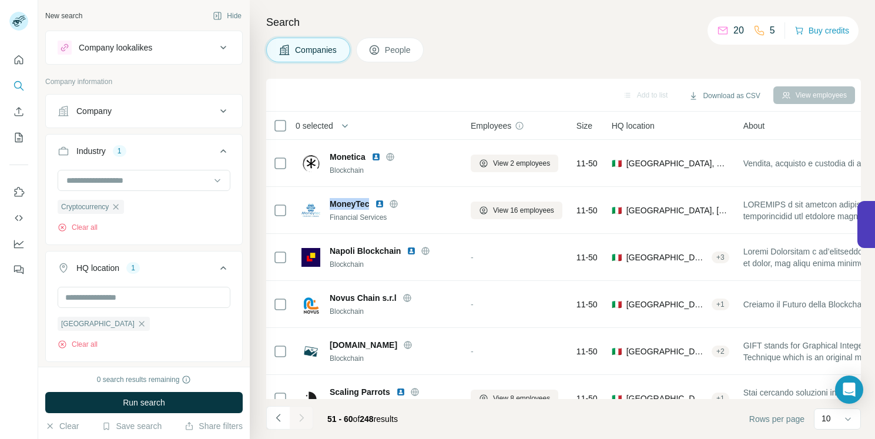
copy span "MoneyTec"
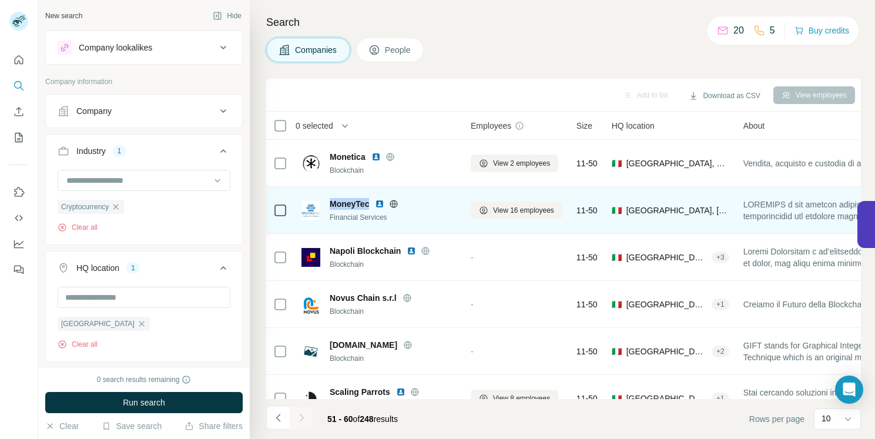
click at [379, 204] on img at bounding box center [379, 203] width 9 height 9
